Goal: Check status

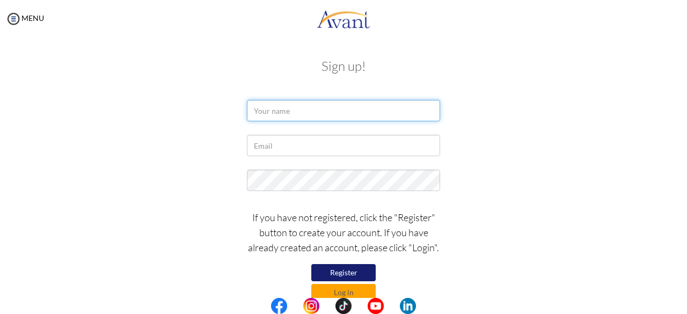
click at [265, 112] on input "text" at bounding box center [343, 110] width 193 height 21
type input "l"
type input "Louisa Williams"
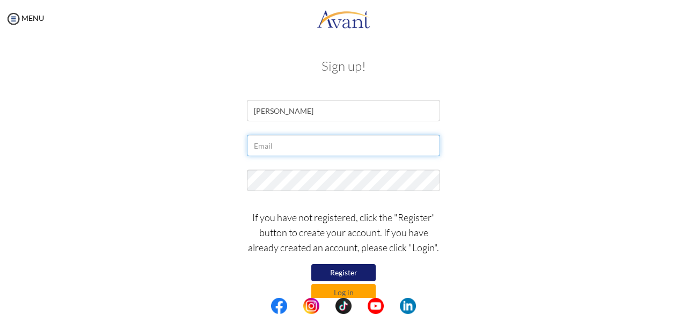
click at [270, 148] on input "text" at bounding box center [343, 145] width 193 height 21
type input "[PERSON_NAME][EMAIL_ADDRESS][PERSON_NAME][DOMAIN_NAME]"
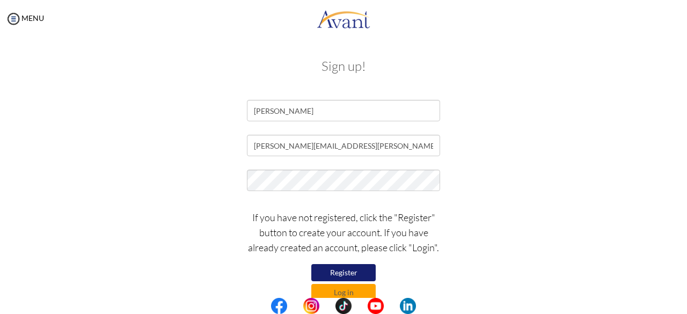
click at [570, 135] on div "[PERSON_NAME][EMAIL_ADDRESS][PERSON_NAME][DOMAIN_NAME]" at bounding box center [344, 148] width 628 height 27
click at [358, 289] on button "Log in" at bounding box center [343, 292] width 64 height 17
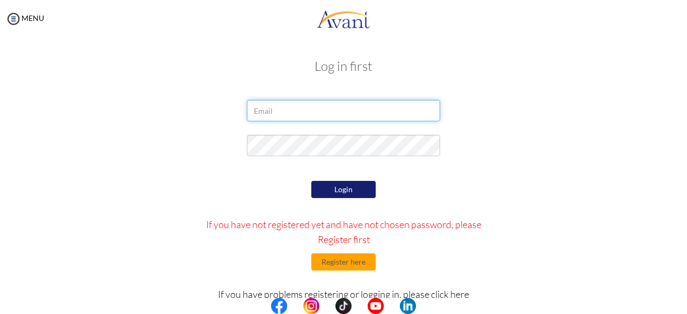
type input "[PERSON_NAME][EMAIL_ADDRESS][PERSON_NAME][DOMAIN_NAME]"
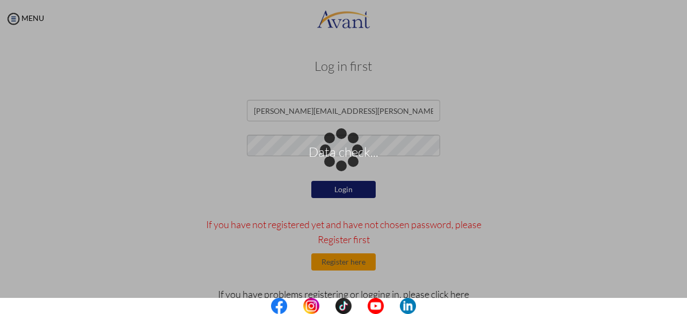
click at [337, 165] on div "Data check..." at bounding box center [343, 157] width 15 height 15
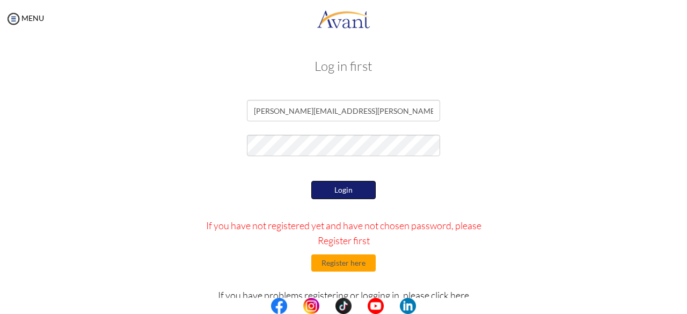
click at [337, 189] on button "Login" at bounding box center [343, 190] width 64 height 18
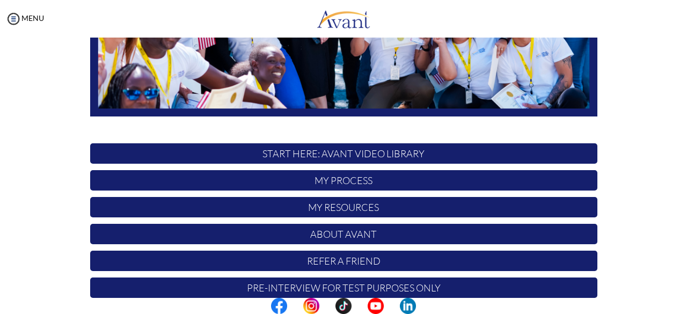
scroll to position [282, 0]
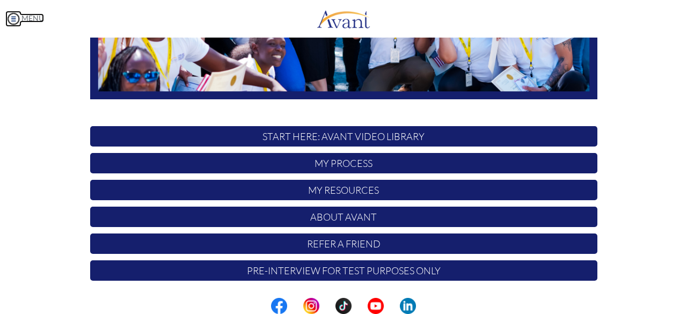
click at [16, 20] on img at bounding box center [13, 19] width 16 height 16
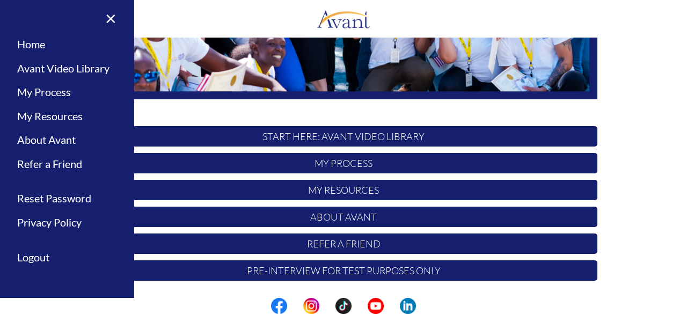
click at [614, 126] on div "Hi [PERSON_NAME] ! START HERE: Avant Video Library My Process My Resources Abou…" at bounding box center [344, 26] width 628 height 521
click at [650, 75] on div "Hi [PERSON_NAME] ! START HERE: Avant Video Library My Process My Resources Abou…" at bounding box center [344, 26] width 628 height 521
click at [113, 14] on link "×" at bounding box center [104, 18] width 33 height 36
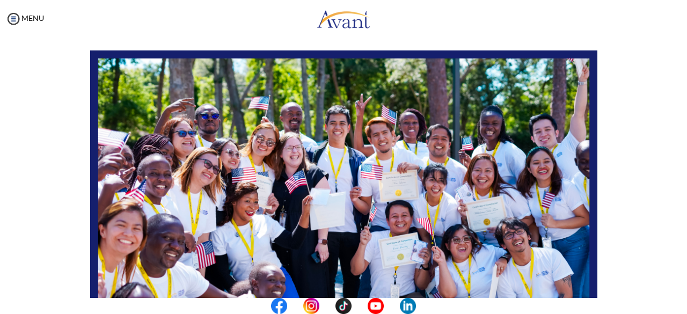
scroll to position [0, 0]
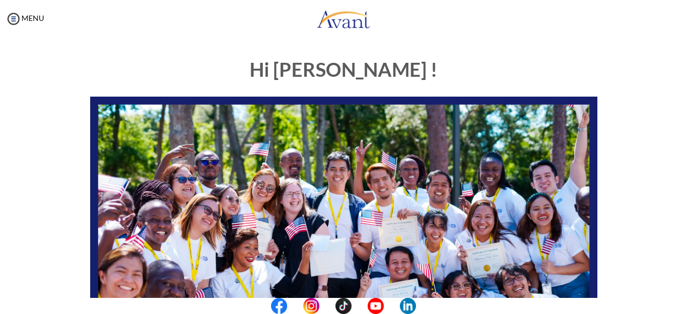
click at [686, 305] on center at bounding box center [343, 306] width 687 height 16
click at [14, 20] on img at bounding box center [13, 19] width 16 height 16
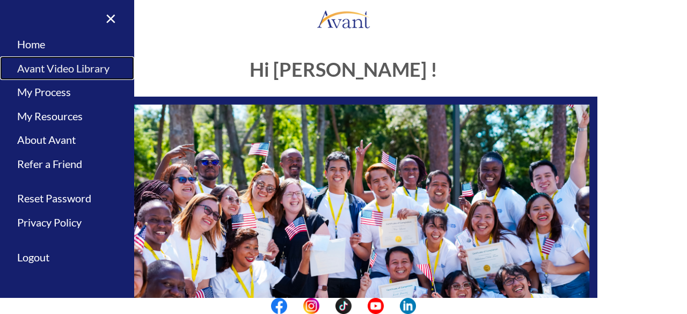
click at [28, 67] on link "Avant Video Library" at bounding box center [67, 68] width 134 height 24
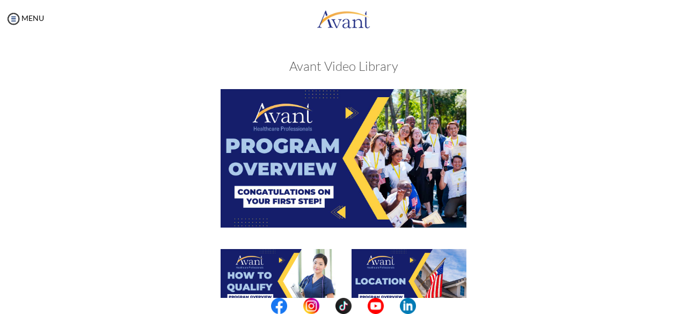
click at [684, 300] on center at bounding box center [343, 306] width 687 height 16
click at [344, 109] on img at bounding box center [343, 158] width 246 height 138
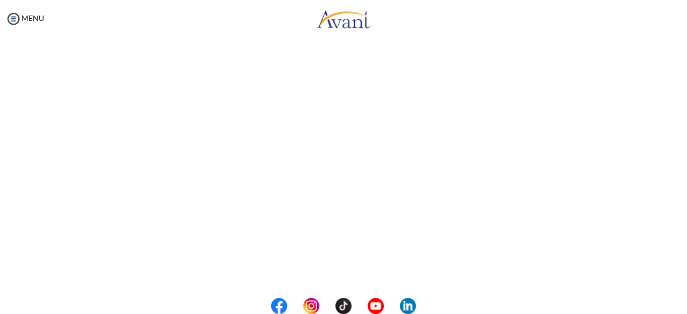
scroll to position [107, 0]
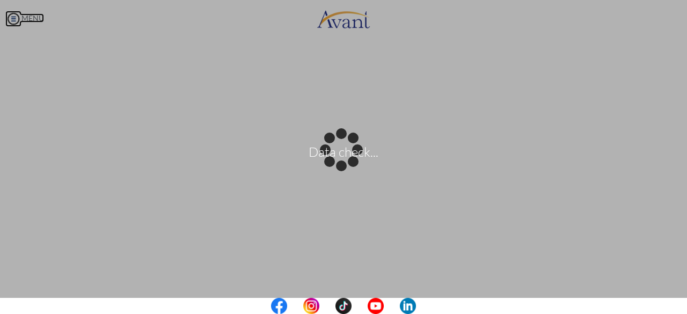
click at [16, 13] on body "Data check... Maintenance break. Please come back in 2 hours. MENU My Status Wh…" at bounding box center [343, 157] width 687 height 314
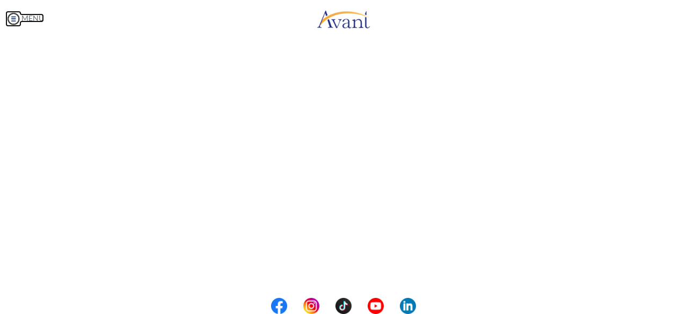
click at [15, 19] on img at bounding box center [13, 19] width 16 height 16
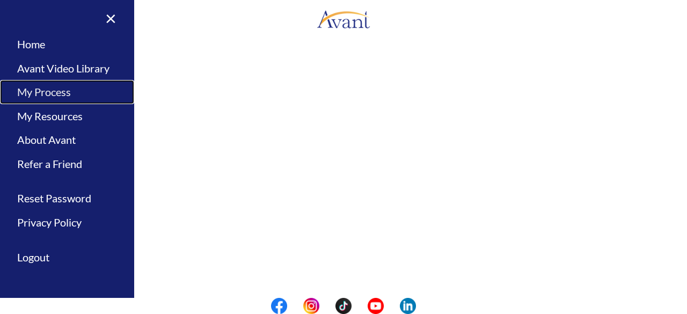
click at [64, 90] on link "My Process" at bounding box center [67, 92] width 134 height 24
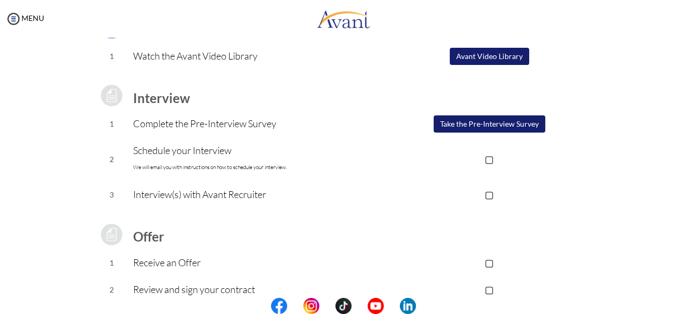
scroll to position [108, 0]
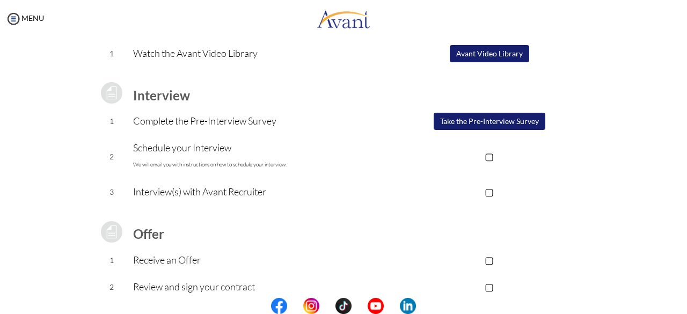
click at [485, 156] on p "▢" at bounding box center [488, 156] width 215 height 15
click at [489, 164] on td "▣" at bounding box center [488, 157] width 215 height 44
click at [487, 150] on p "▣" at bounding box center [488, 156] width 215 height 15
click at [682, 306] on center at bounding box center [343, 306] width 687 height 16
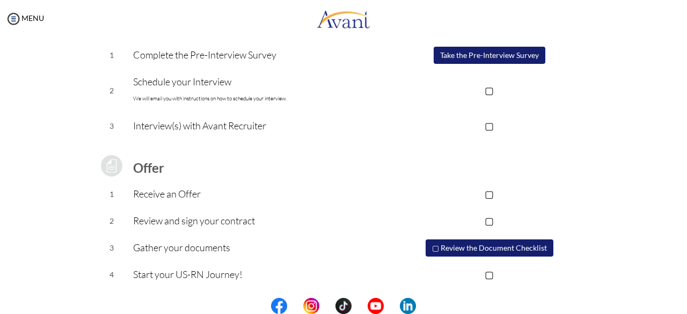
scroll to position [0, 0]
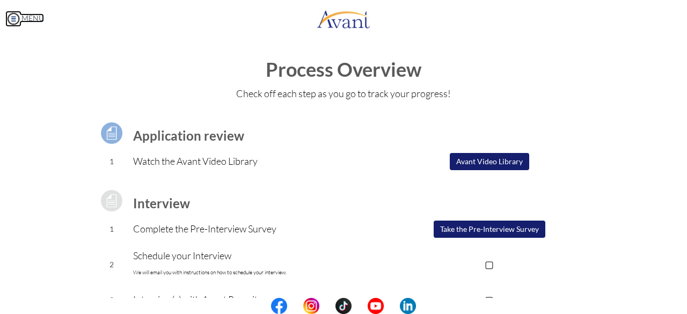
click at [11, 18] on img at bounding box center [13, 19] width 16 height 16
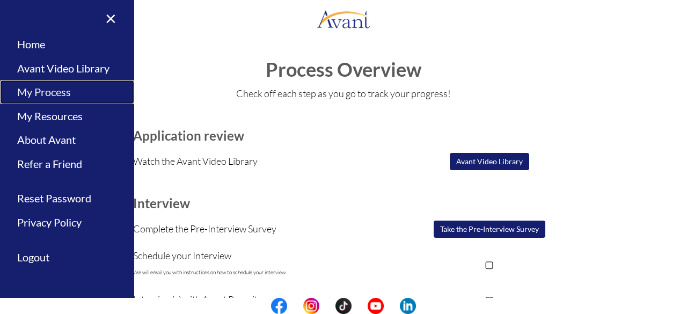
click at [41, 91] on link "My Process" at bounding box center [67, 92] width 134 height 24
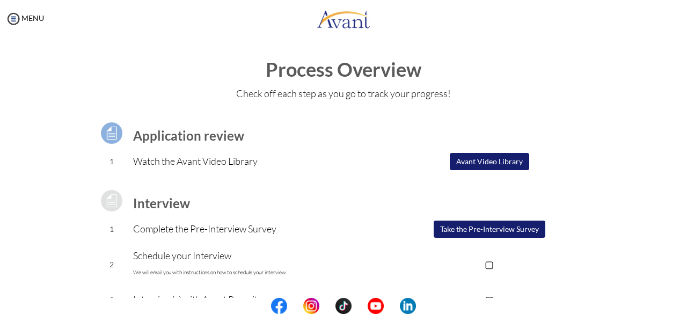
click at [487, 142] on td at bounding box center [488, 133] width 215 height 30
click at [13, 18] on img at bounding box center [13, 19] width 16 height 16
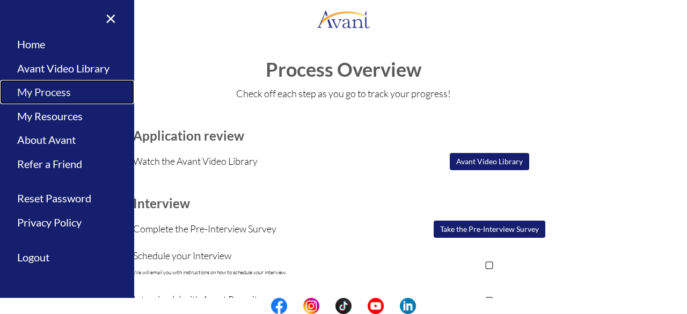
click at [69, 91] on link "My Process" at bounding box center [67, 92] width 134 height 24
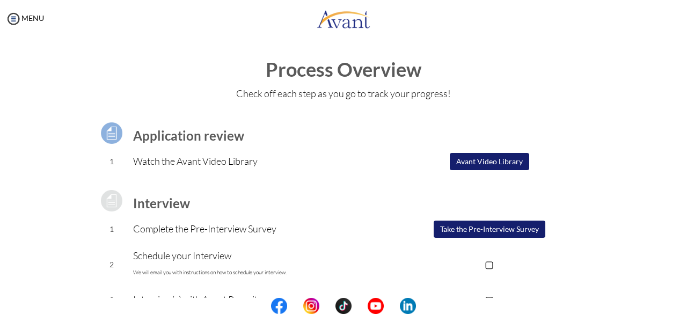
click at [686, 303] on center at bounding box center [343, 306] width 687 height 16
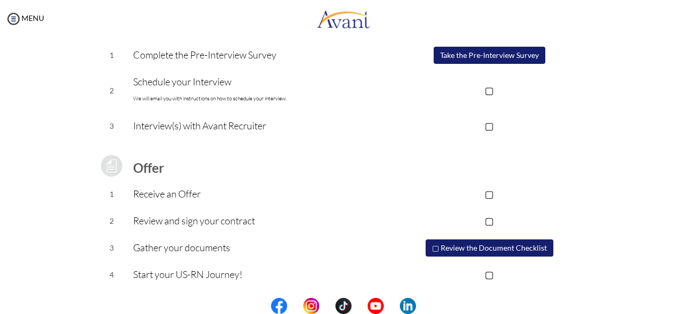
click at [680, 303] on center at bounding box center [343, 306] width 687 height 16
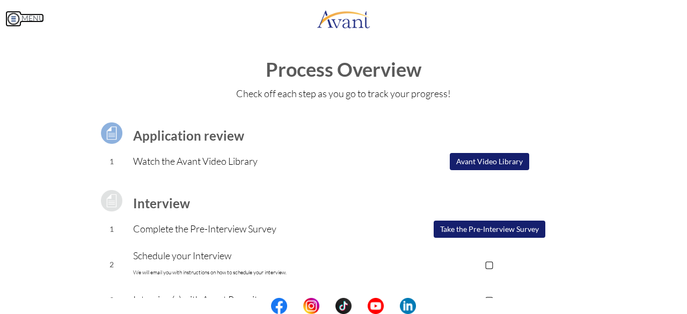
click at [14, 17] on img at bounding box center [13, 19] width 16 height 16
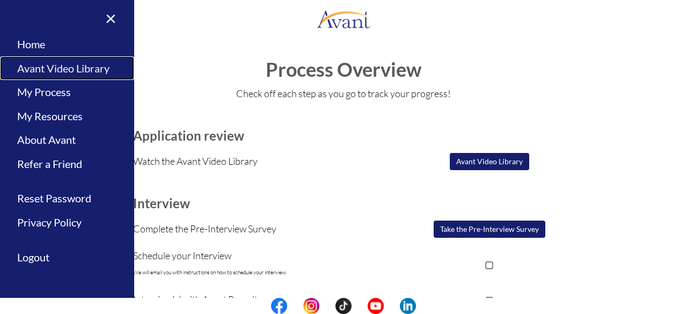
click at [60, 65] on link "Avant Video Library" at bounding box center [67, 68] width 134 height 24
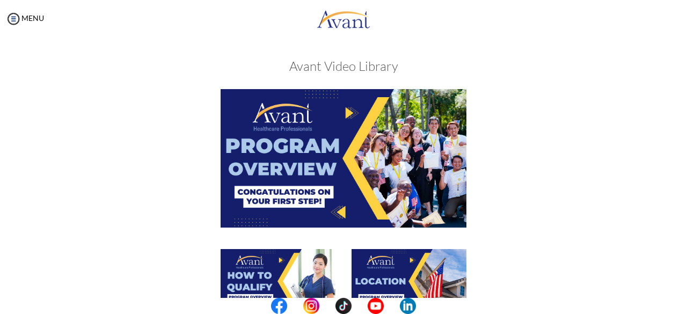
scroll to position [275, 0]
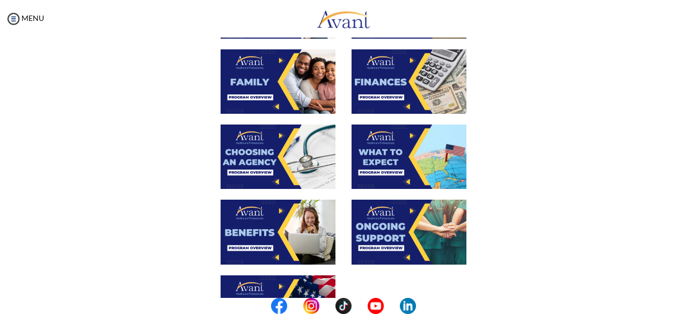
click at [684, 299] on center at bounding box center [343, 306] width 687 height 16
click at [683, 304] on center at bounding box center [343, 306] width 687 height 16
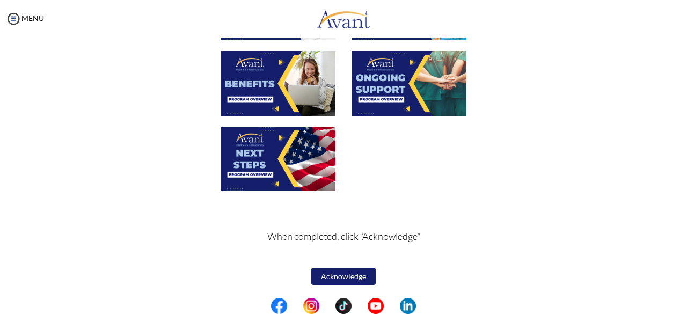
click at [680, 306] on center at bounding box center [343, 306] width 687 height 16
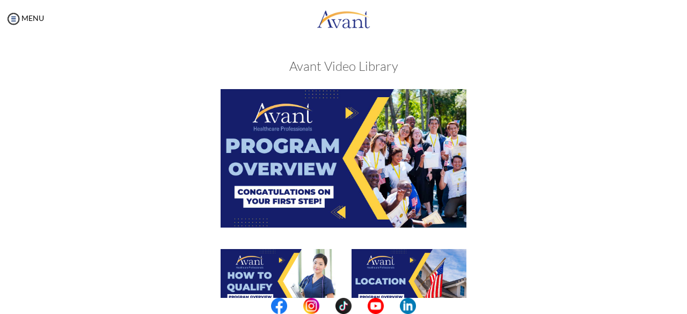
scroll to position [275, 0]
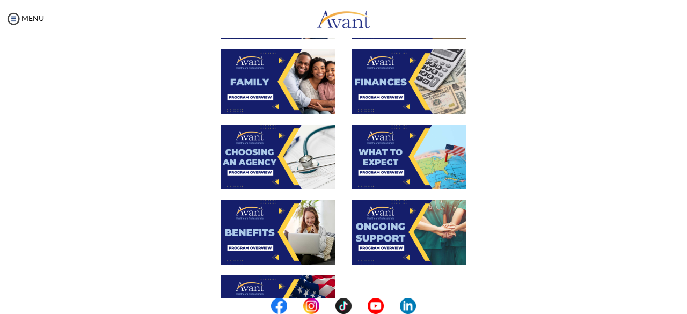
click at [683, 304] on center at bounding box center [343, 306] width 687 height 16
click at [685, 299] on center at bounding box center [343, 306] width 687 height 16
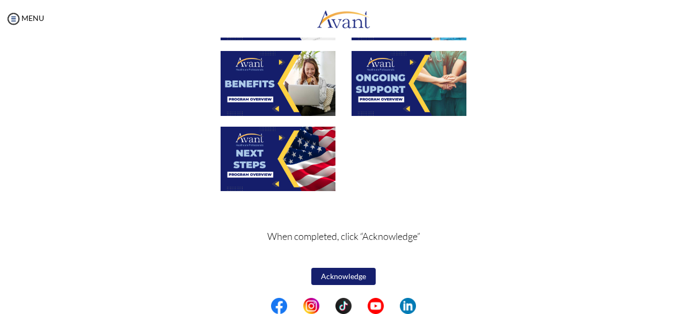
click at [682, 306] on center at bounding box center [343, 306] width 687 height 16
click at [681, 306] on center at bounding box center [343, 306] width 687 height 16
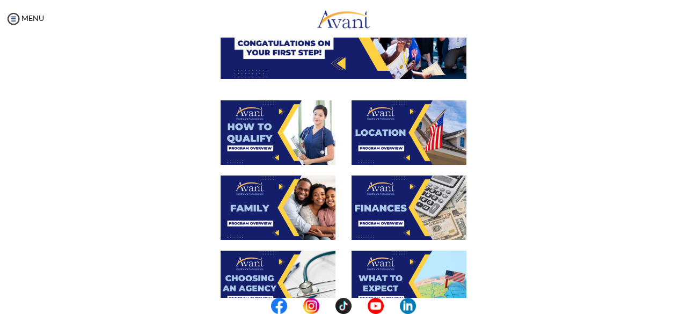
scroll to position [0, 0]
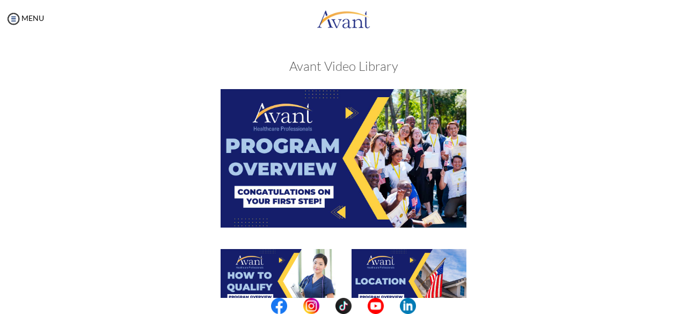
click at [346, 168] on img at bounding box center [343, 158] width 246 height 138
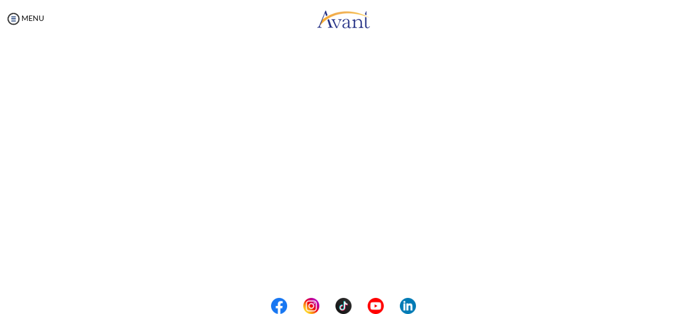
scroll to position [152, 0]
click at [682, 307] on center at bounding box center [343, 306] width 687 height 16
click at [684, 303] on center at bounding box center [343, 306] width 687 height 16
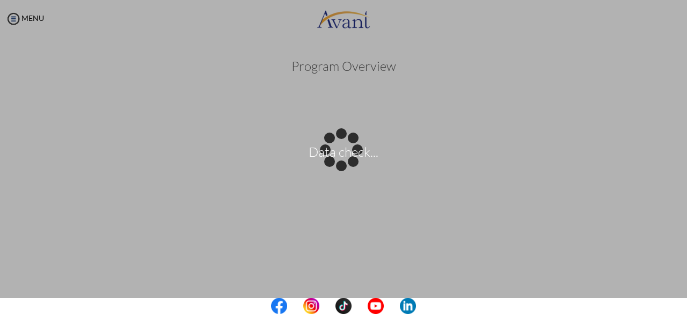
click at [429, 55] on body "Data check... Maintenance break. Please come back in 2 hours. MENU My Status Wh…" at bounding box center [343, 157] width 687 height 314
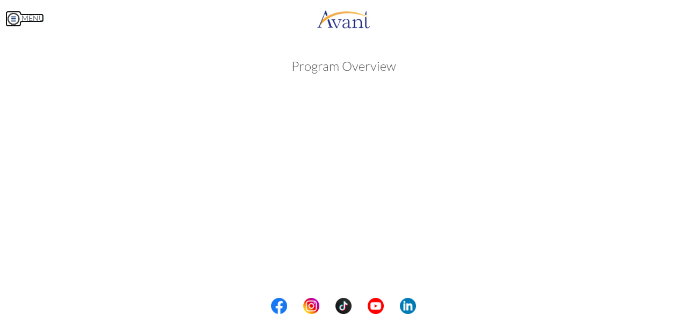
click at [12, 17] on img at bounding box center [13, 19] width 16 height 16
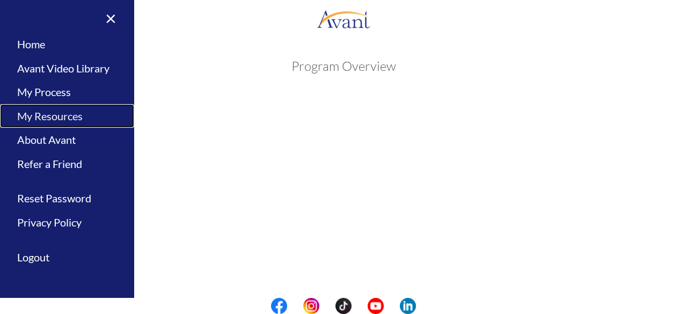
click at [57, 118] on link "My Resources" at bounding box center [67, 116] width 134 height 24
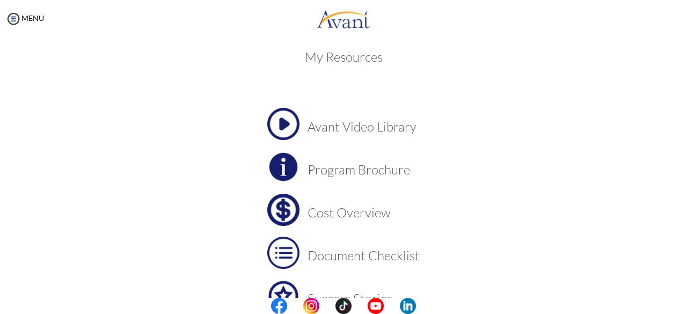
scroll to position [8, 0]
click at [280, 128] on img at bounding box center [283, 125] width 32 height 32
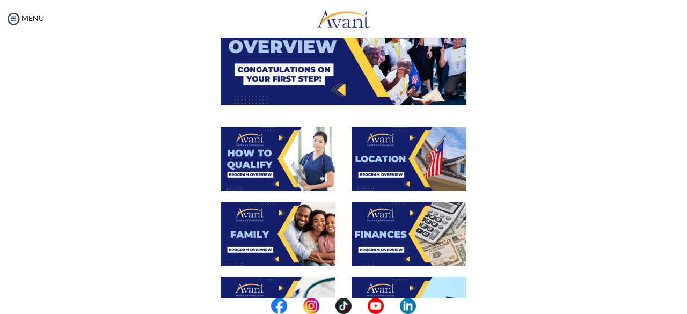
scroll to position [135, 0]
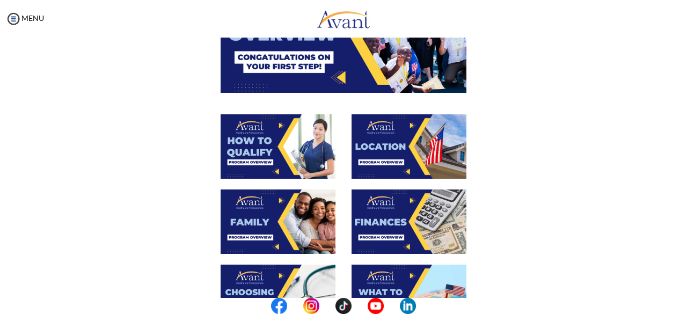
click at [308, 149] on img at bounding box center [277, 146] width 115 height 64
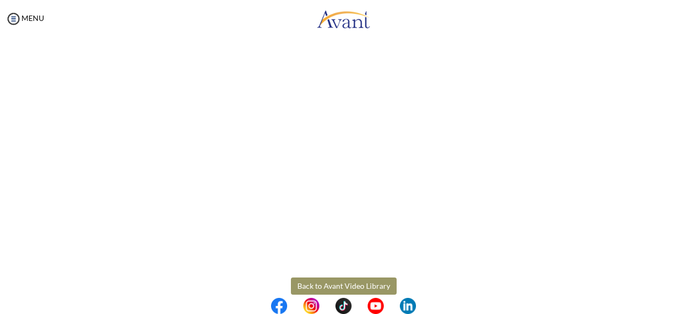
scroll to position [214, 0]
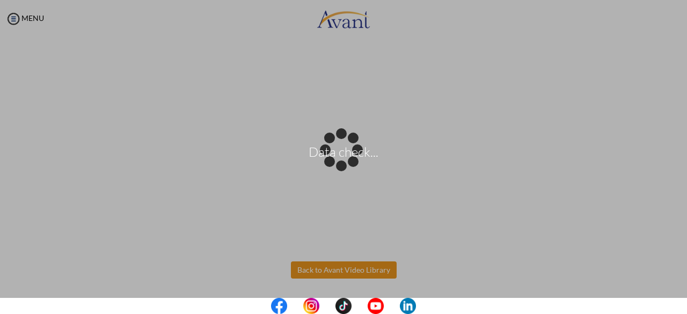
click at [366, 266] on body "Data check... Maintenance break. Please come back in 2 hours. MENU My Status Wh…" at bounding box center [343, 157] width 687 height 314
